Goal: Transaction & Acquisition: Purchase product/service

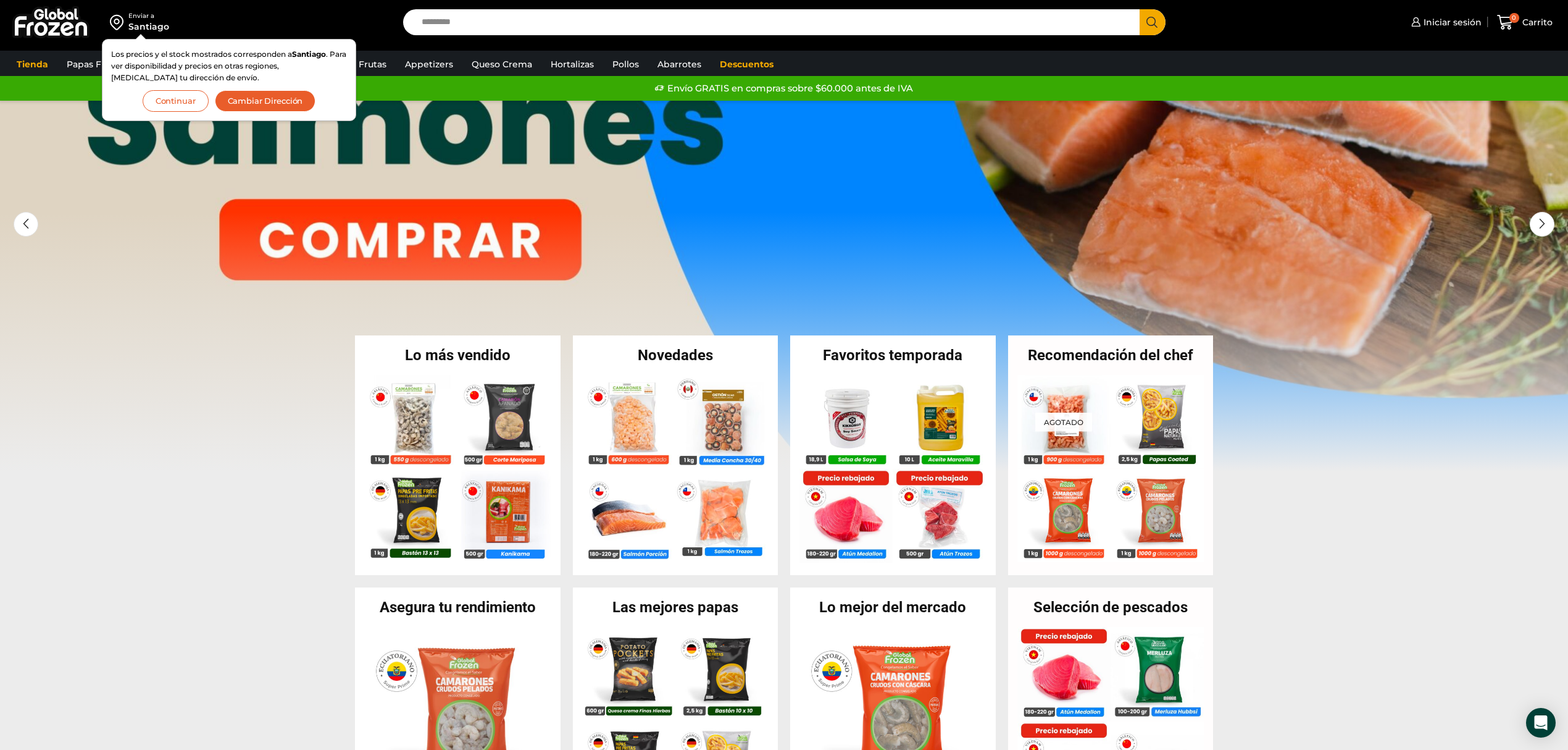
click at [162, 104] on button "Continuar" at bounding box center [175, 100] width 66 height 21
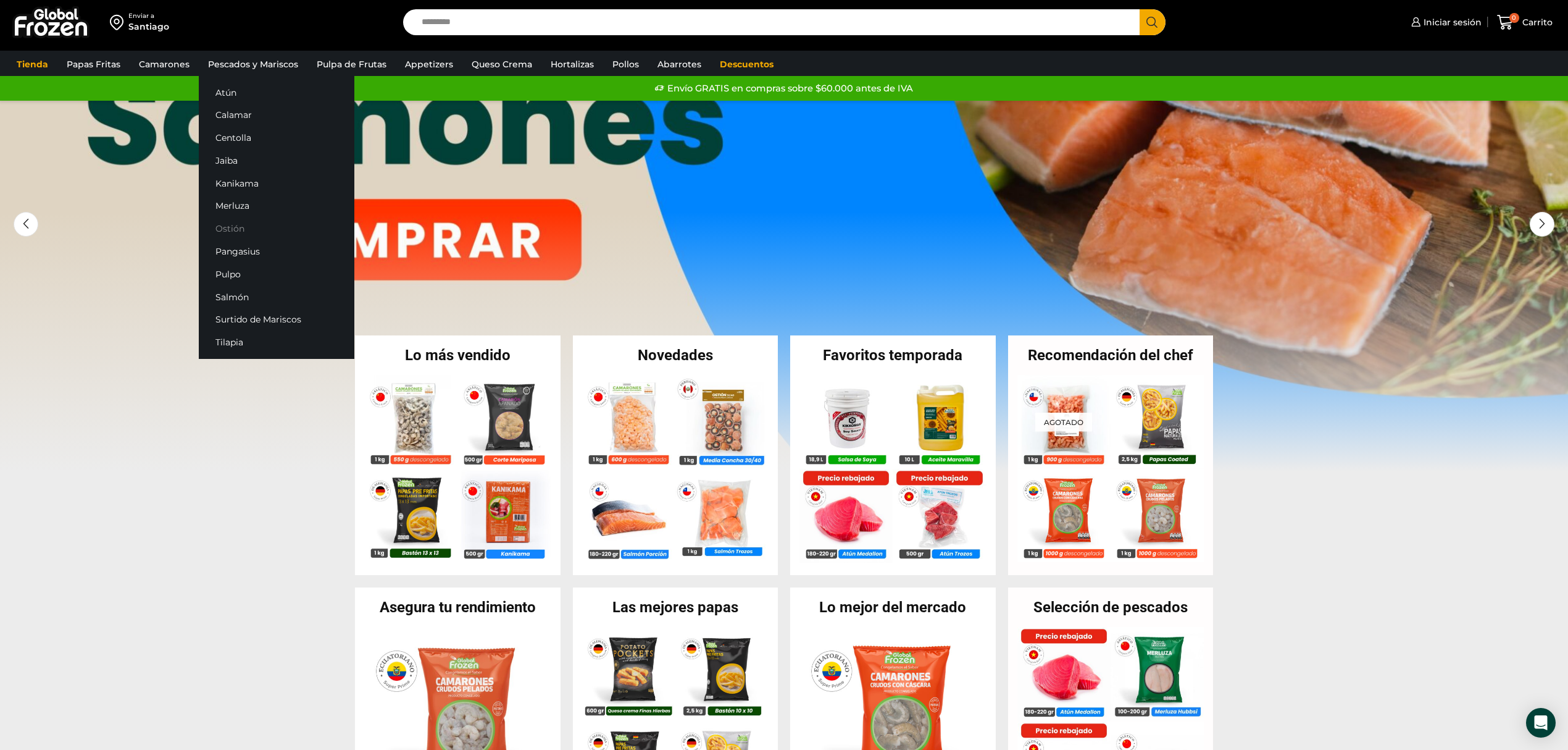
click at [228, 223] on link "Ostión" at bounding box center [276, 229] width 155 height 23
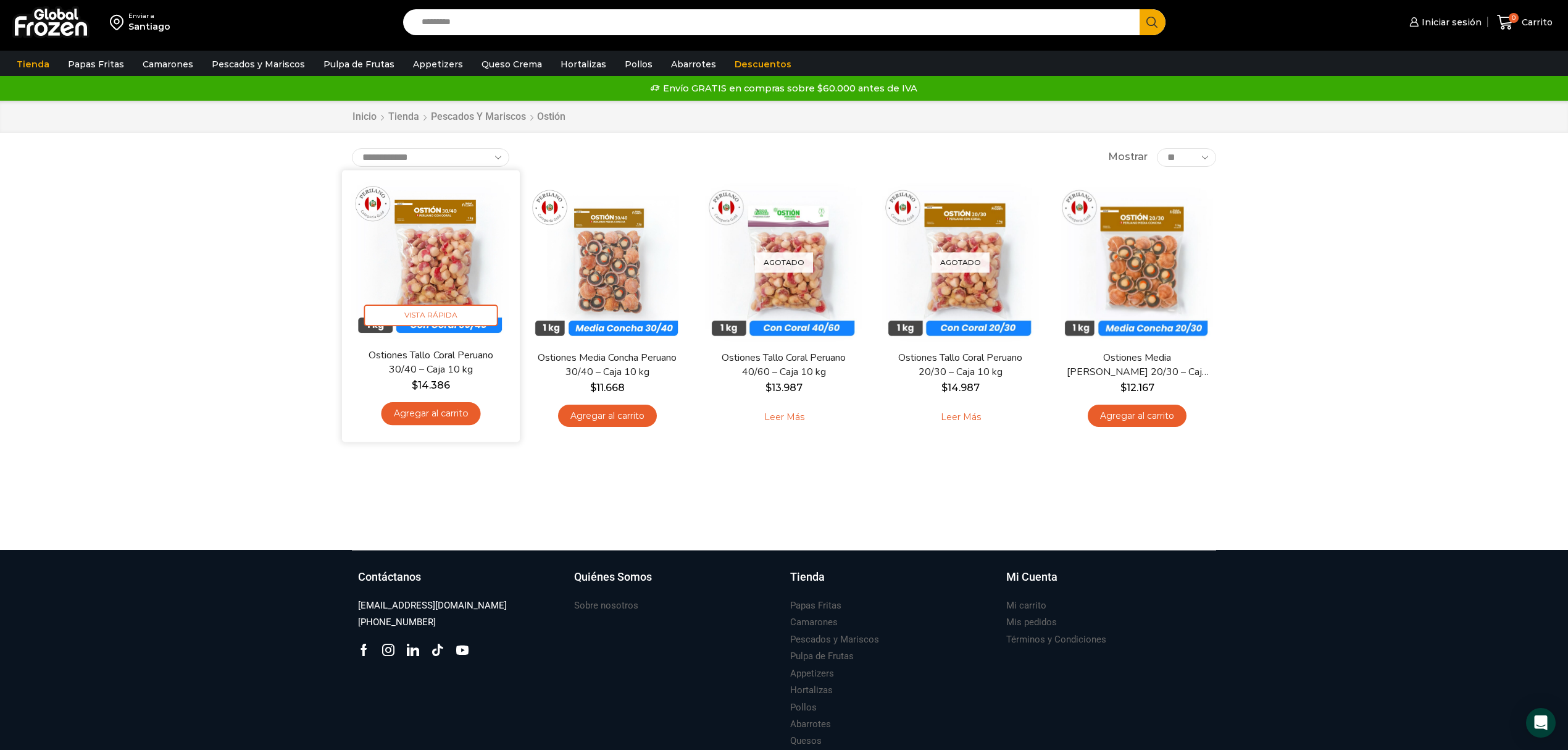
click at [428, 267] on img at bounding box center [430, 258] width 159 height 159
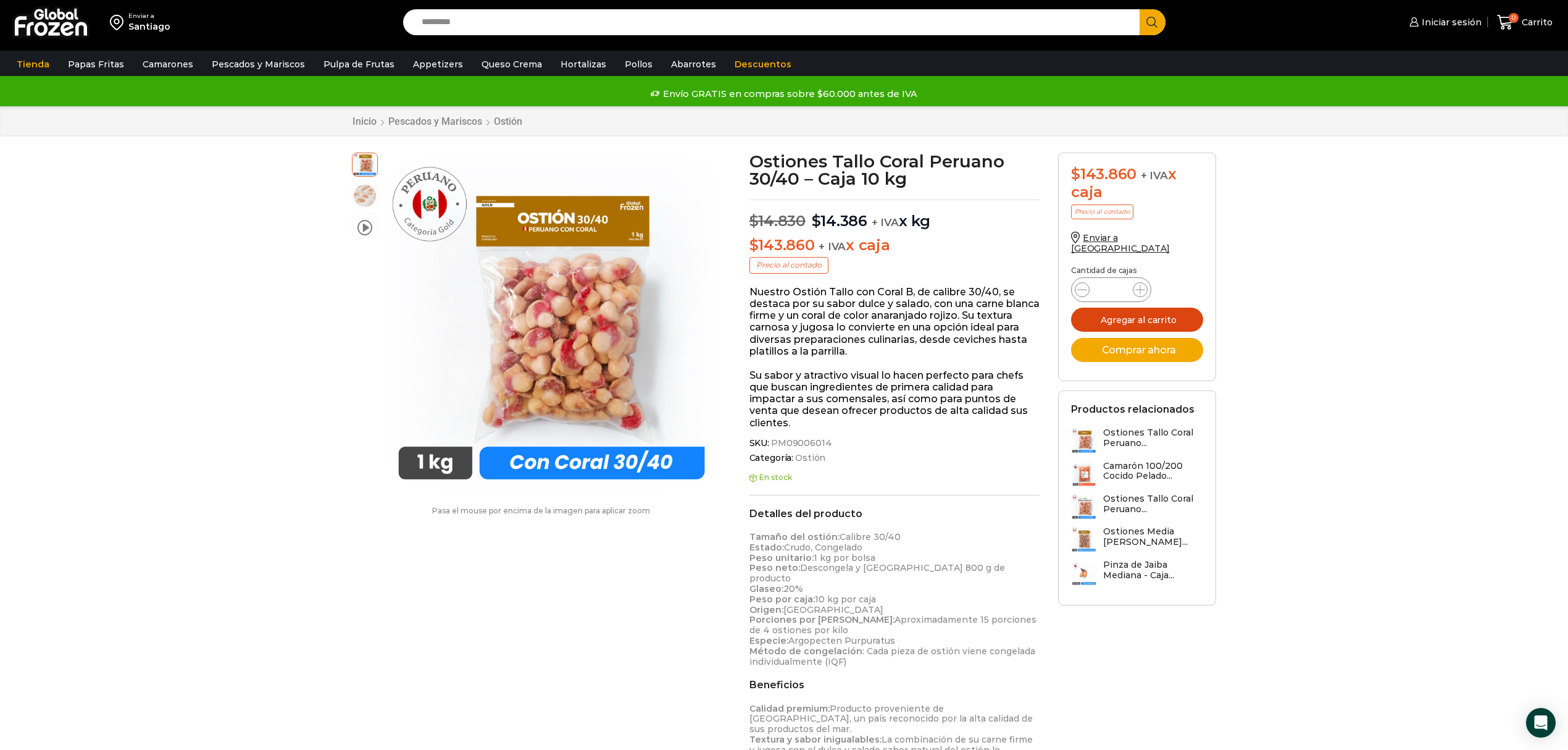
click at [1145, 308] on button "Agregar al carrito" at bounding box center [1137, 320] width 132 height 24
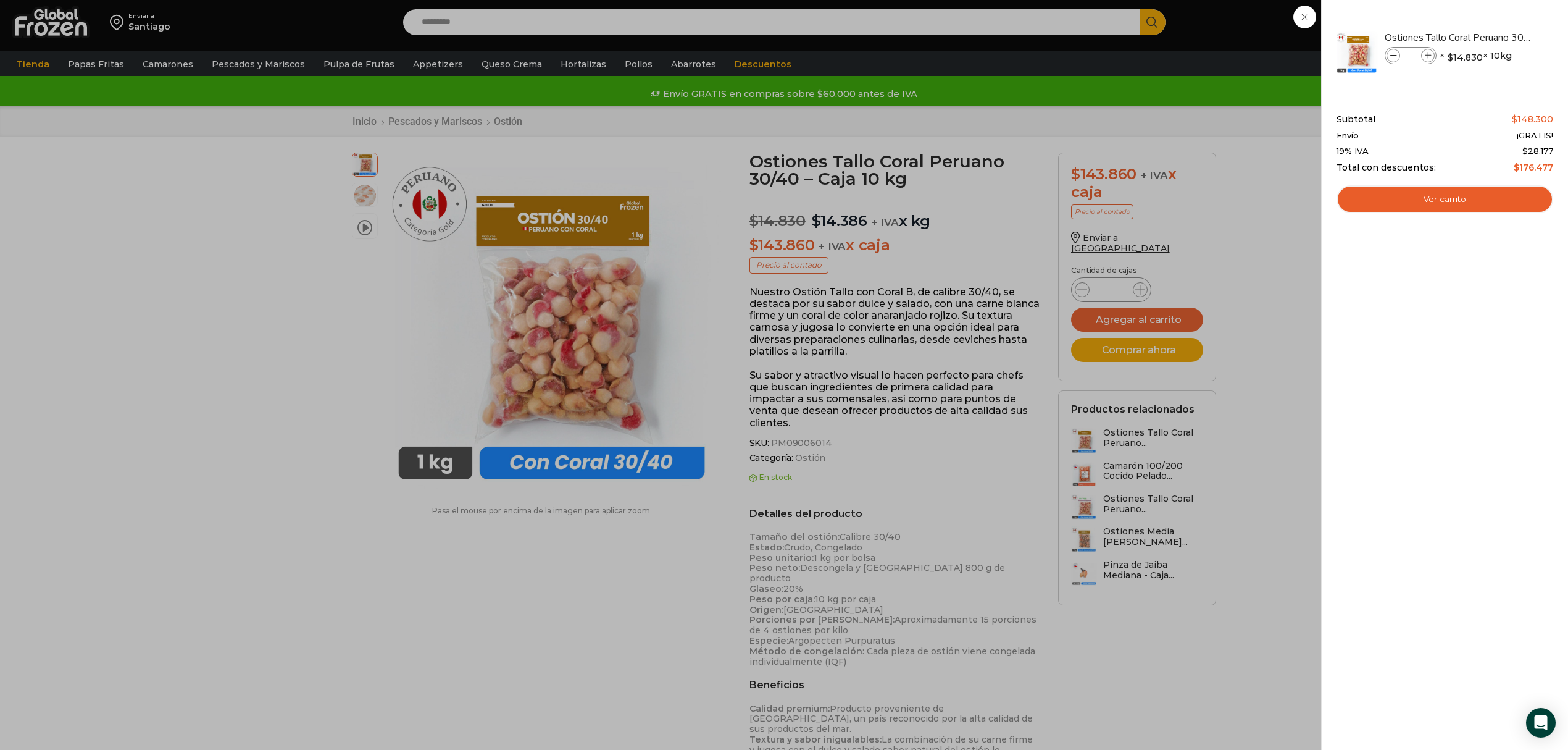
click at [1494, 37] on div "1 Carrito 1 1 Shopping Cart *" at bounding box center [1524, 22] width 61 height 29
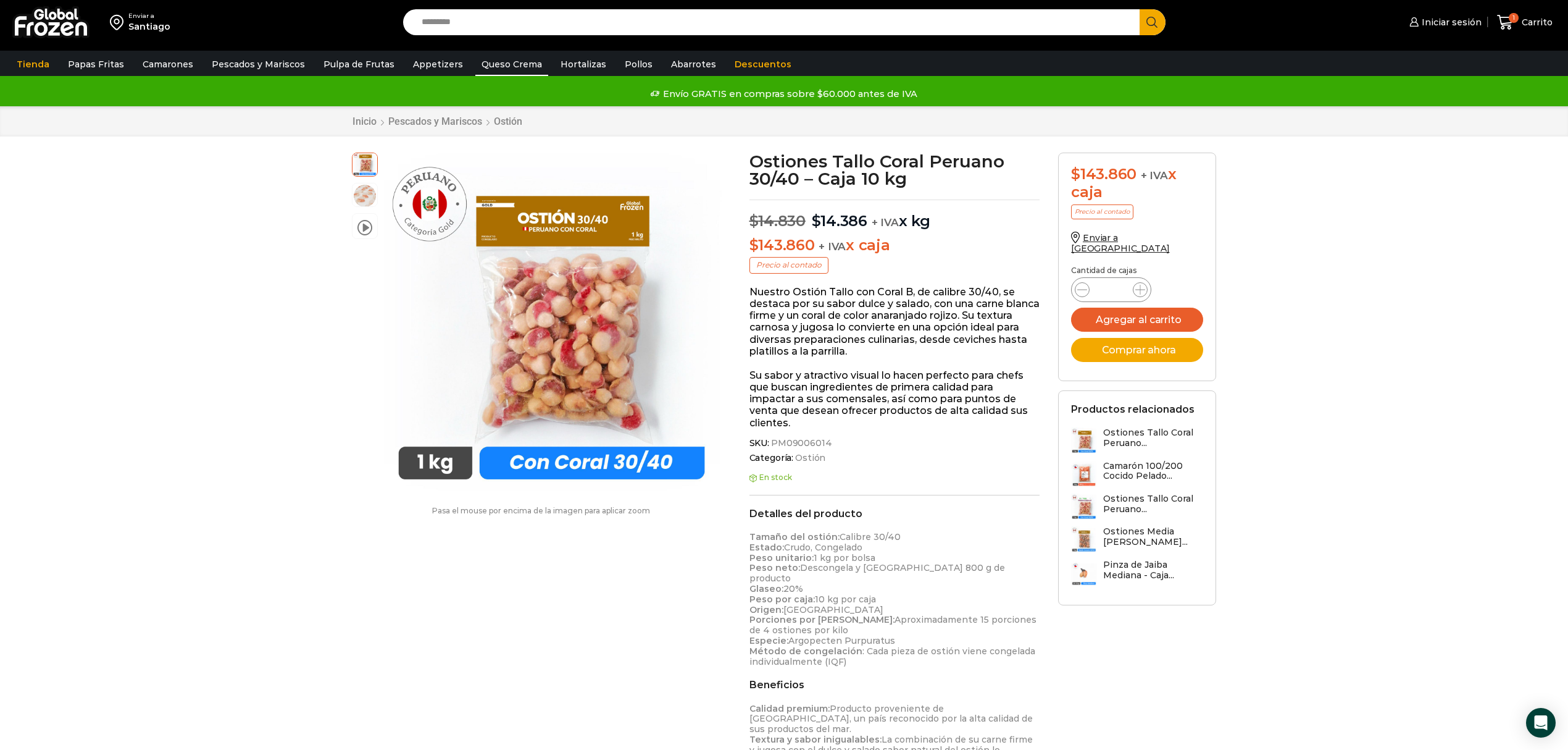
click at [509, 59] on link "Queso Crema" at bounding box center [512, 63] width 72 height 23
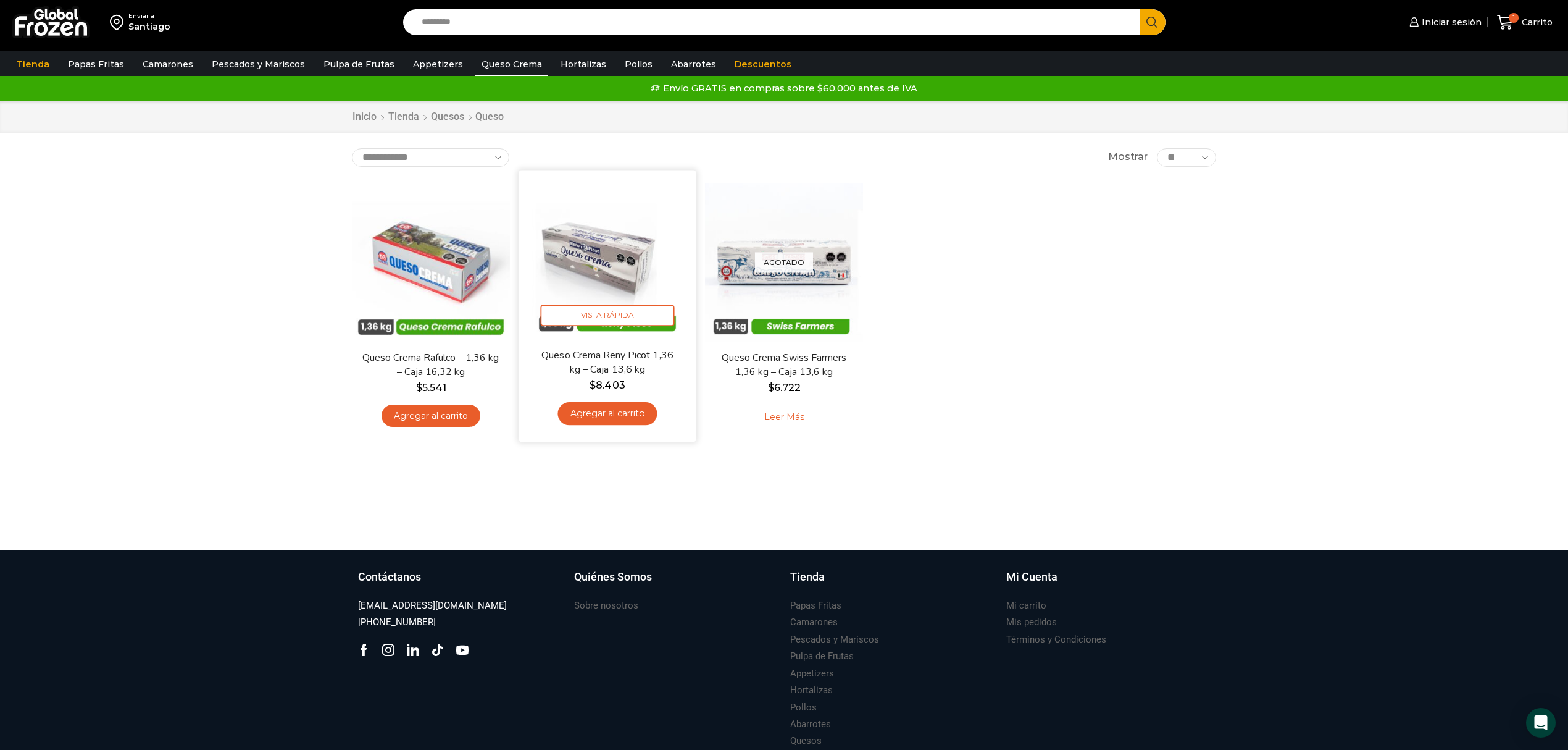
click at [586, 270] on img at bounding box center [607, 258] width 159 height 159
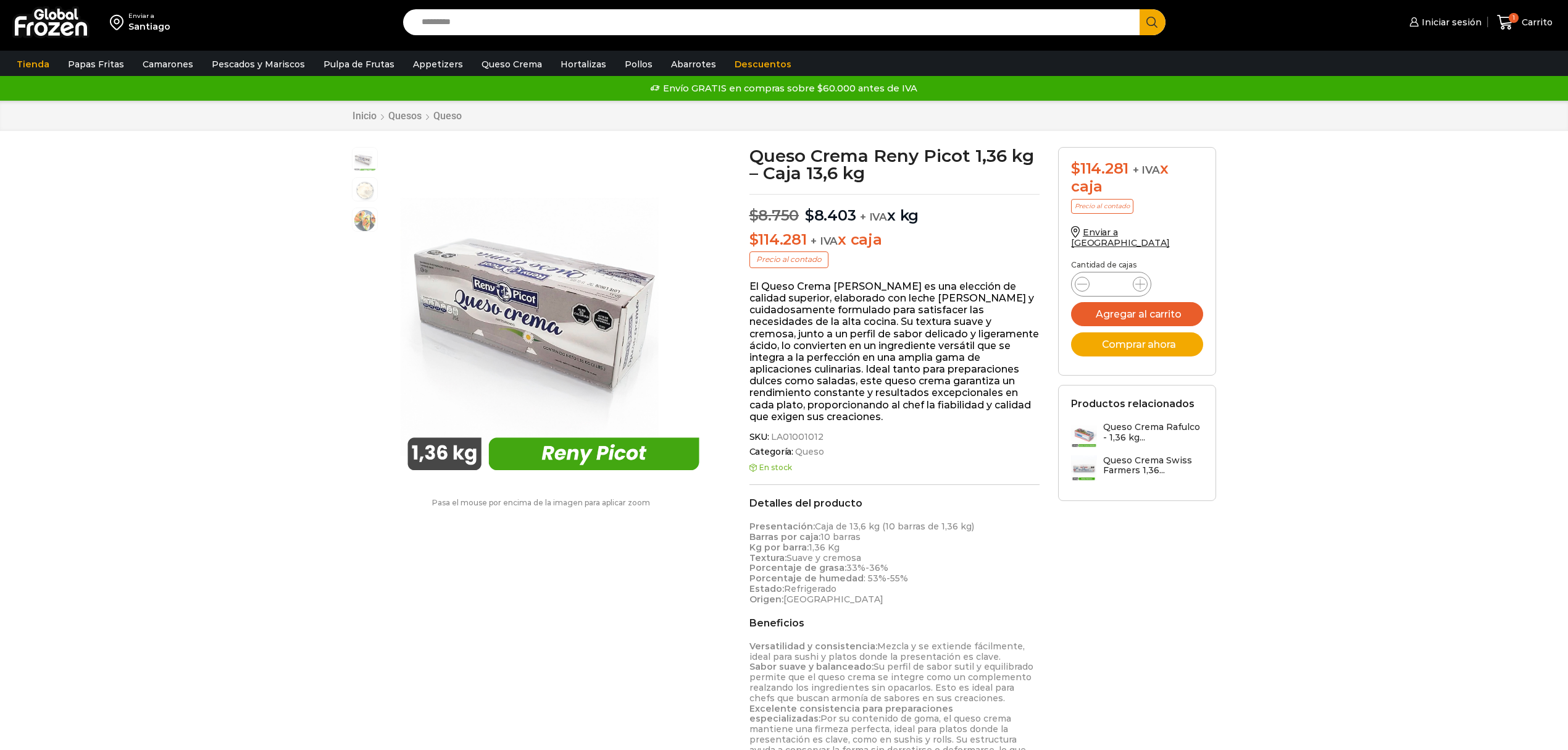
scroll to position [1, 0]
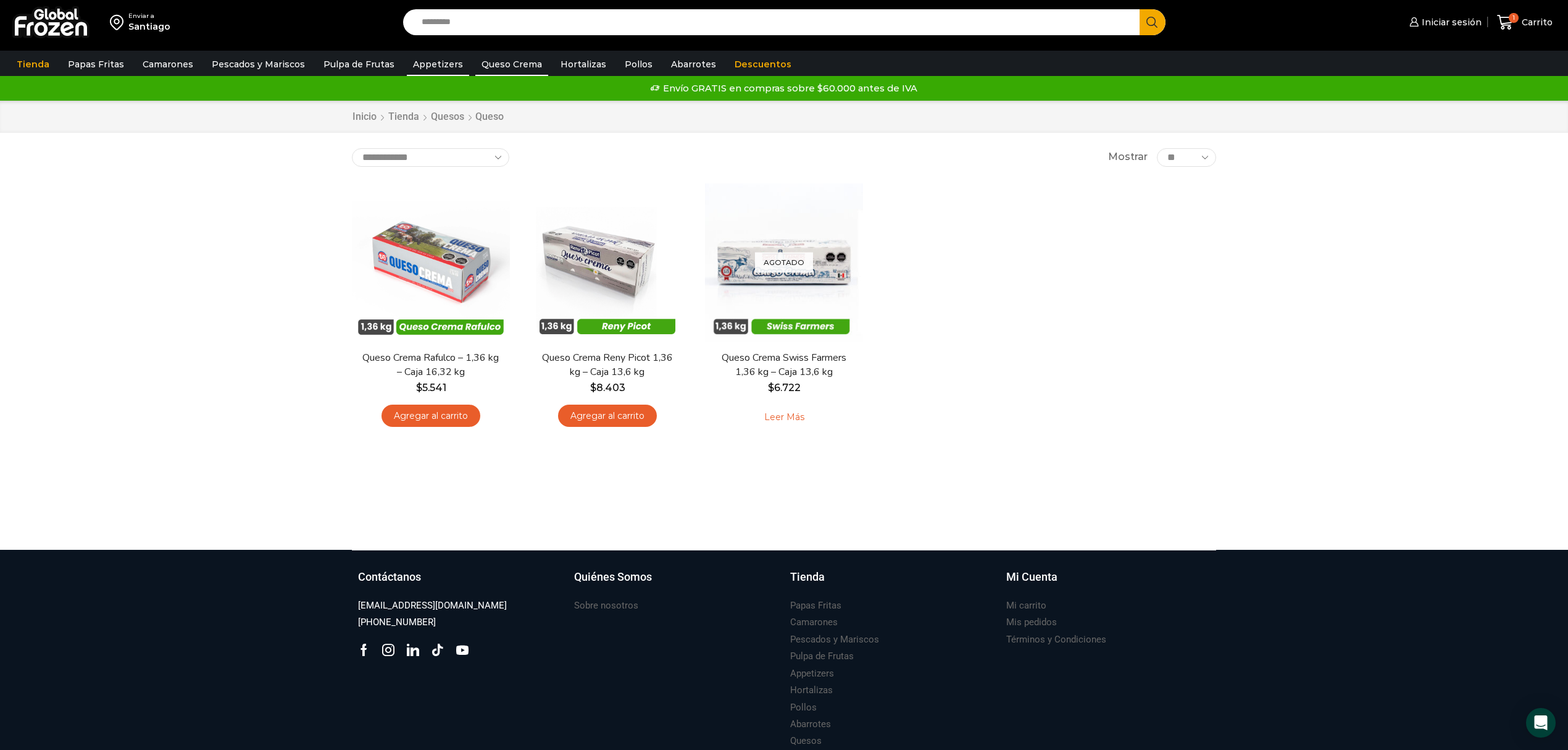
click at [425, 67] on link "Appetizers" at bounding box center [438, 63] width 62 height 23
click at [425, 62] on link "Appetizers" at bounding box center [438, 63] width 62 height 23
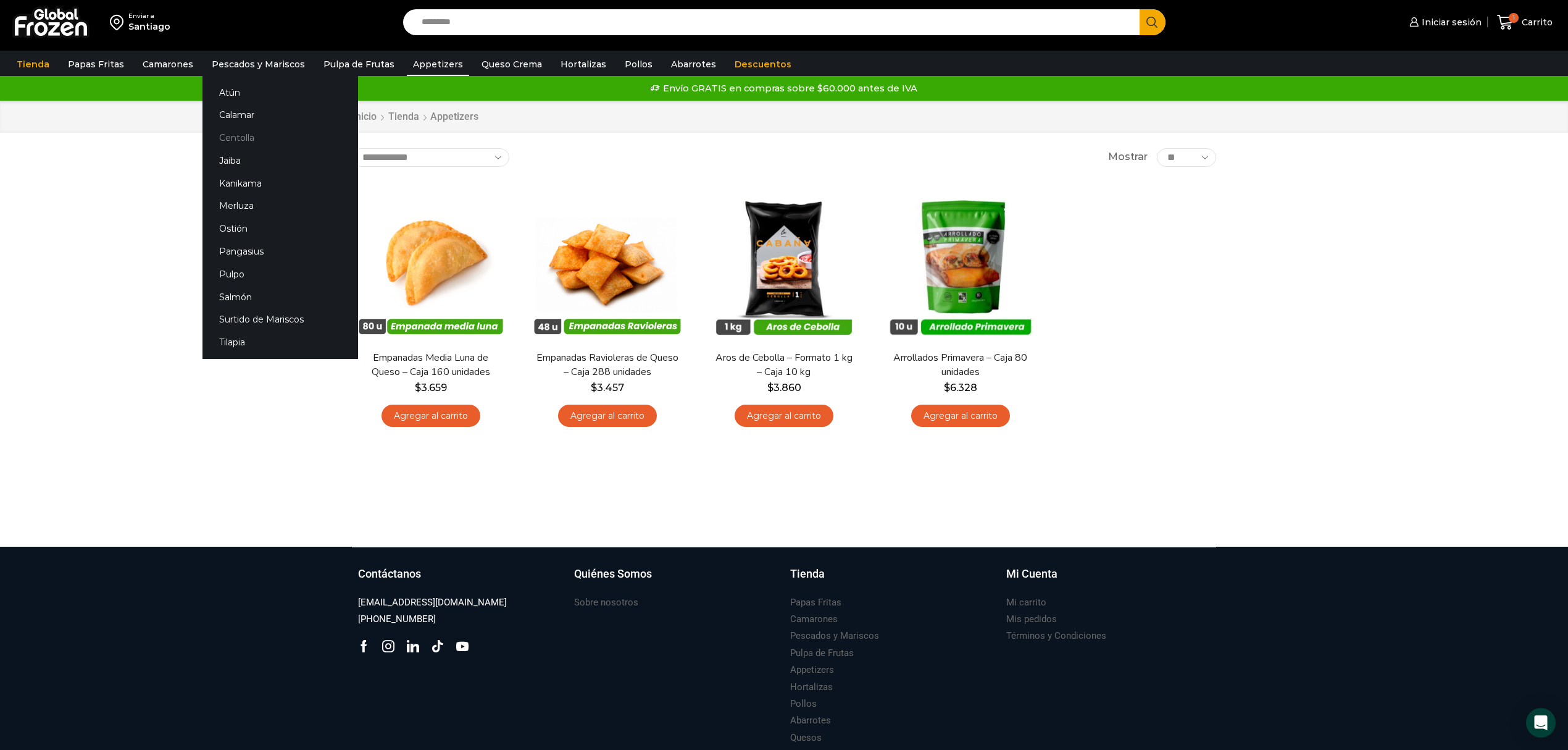
click at [237, 140] on link "Centolla" at bounding box center [280, 138] width 155 height 23
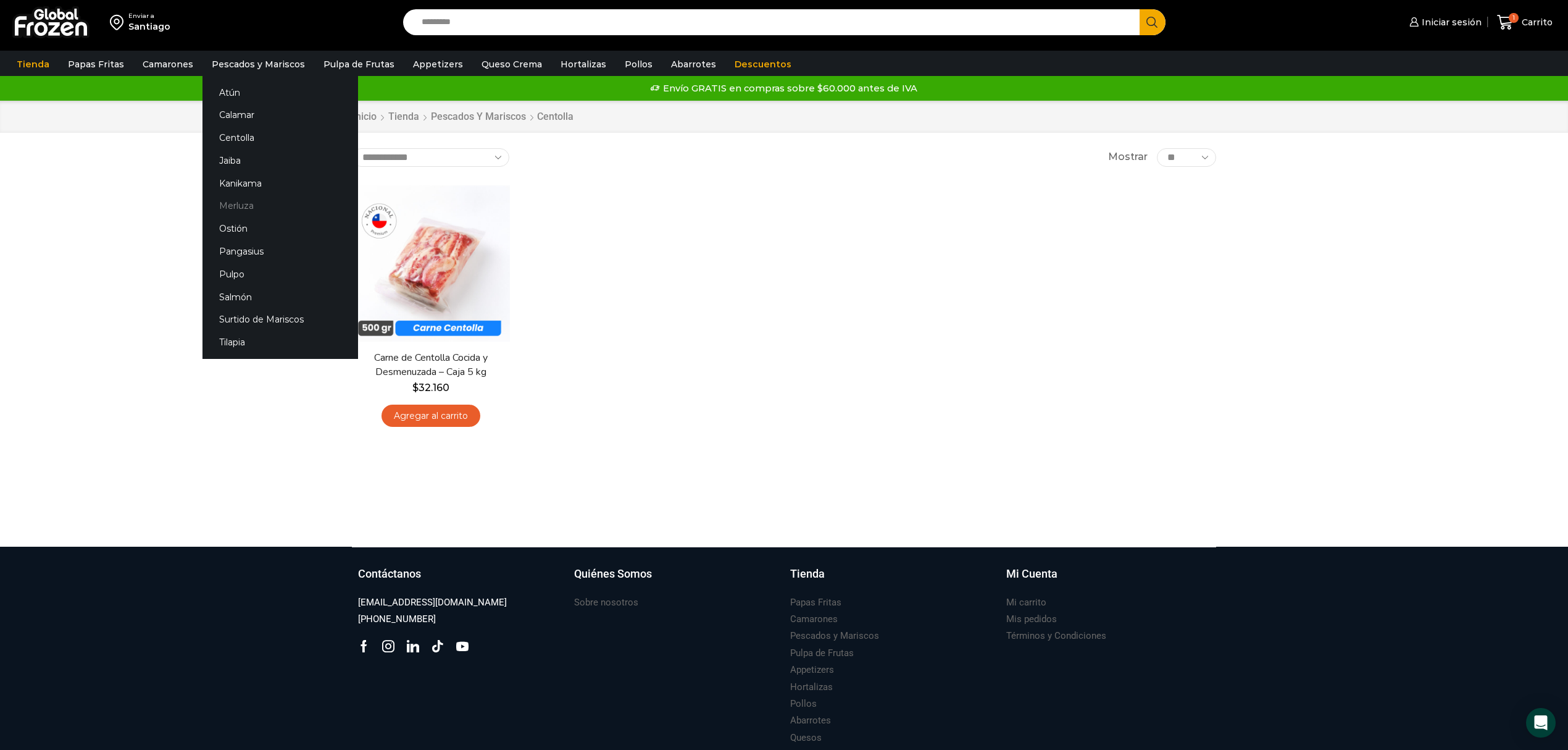
click at [235, 202] on link "Merluza" at bounding box center [280, 205] width 155 height 23
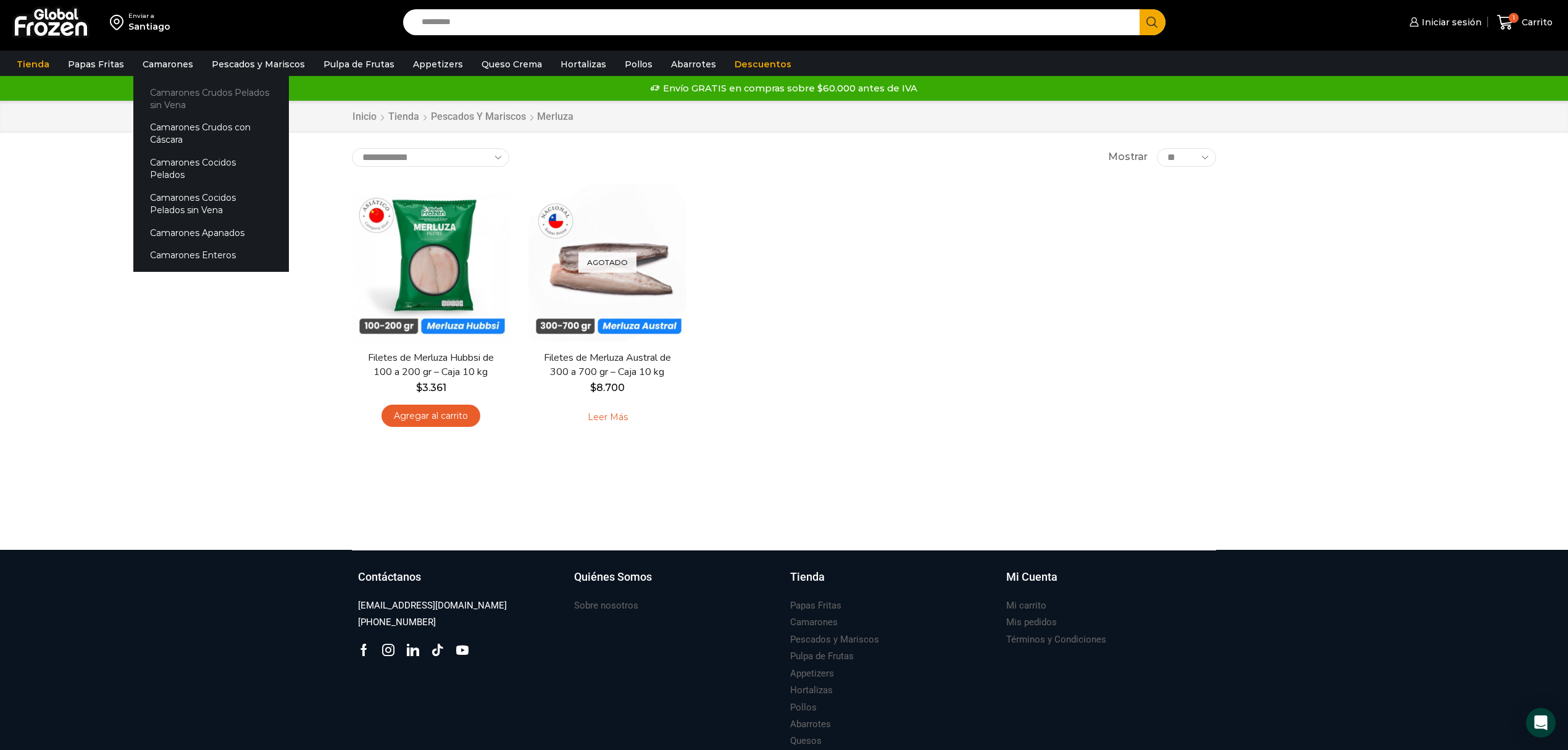
click at [220, 89] on link "Camarones Crudos Pelados sin Vena" at bounding box center [211, 99] width 155 height 35
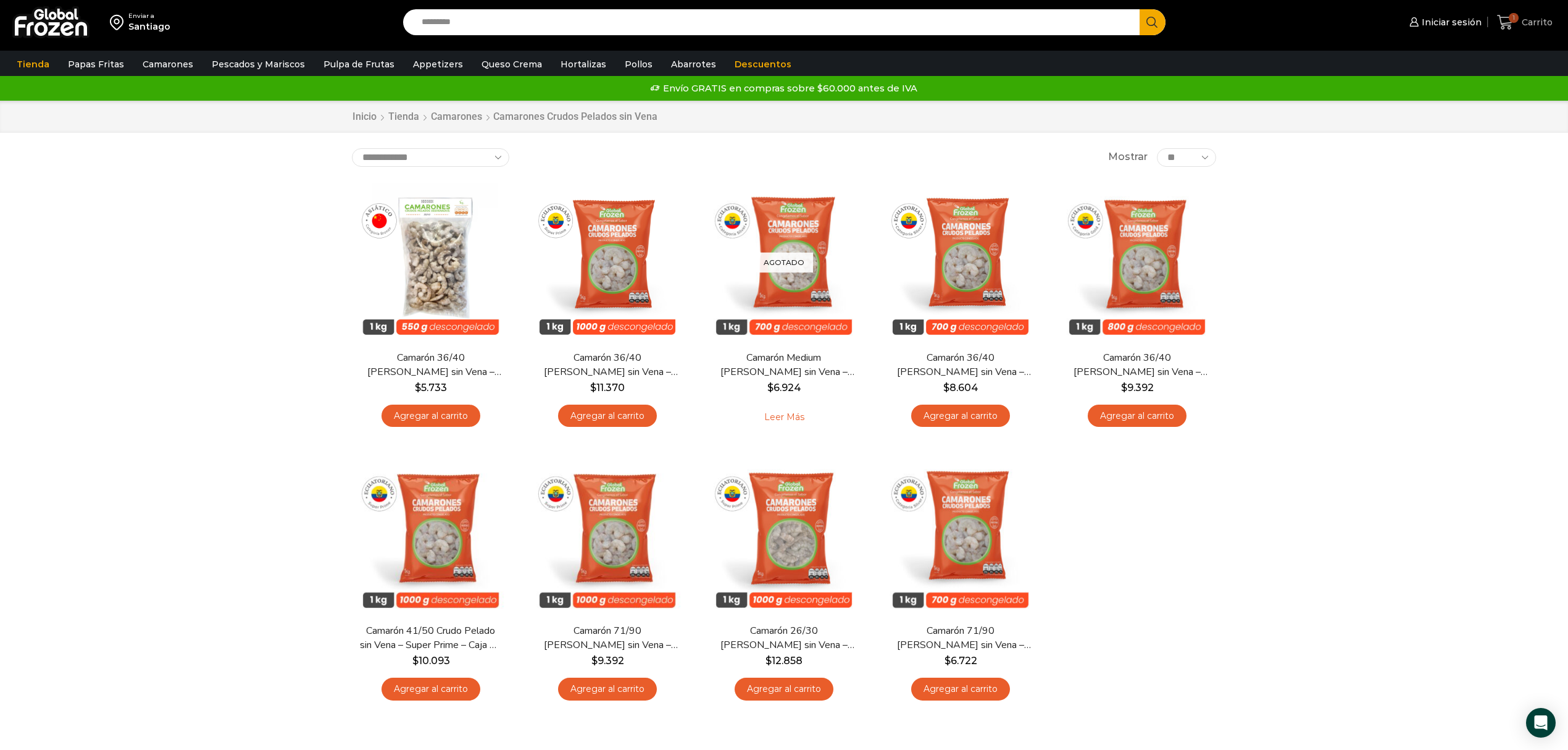
click at [1522, 20] on span "Carrito" at bounding box center [1535, 21] width 34 height 12
